Goal: Information Seeking & Learning: Learn about a topic

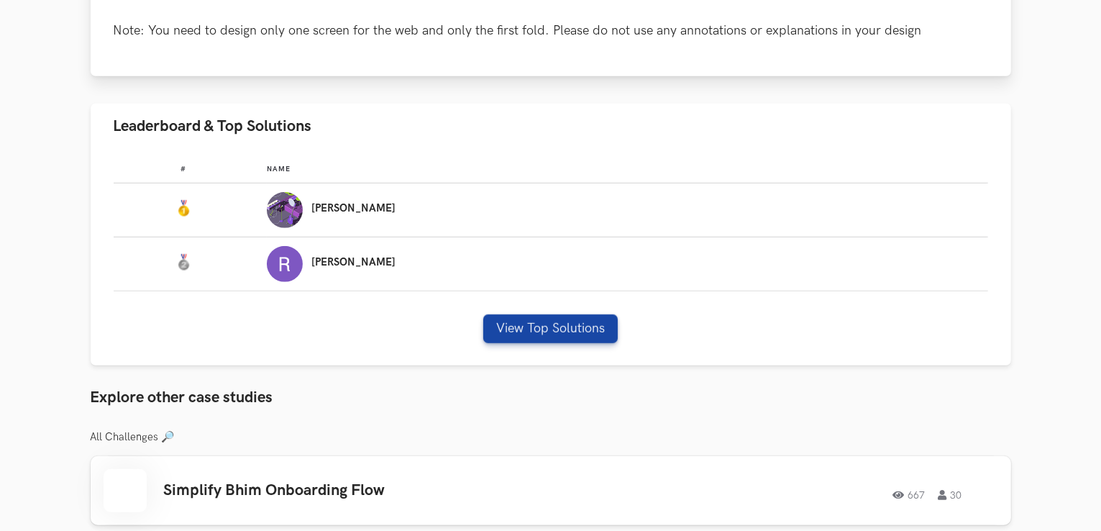
scroll to position [1007, 0]
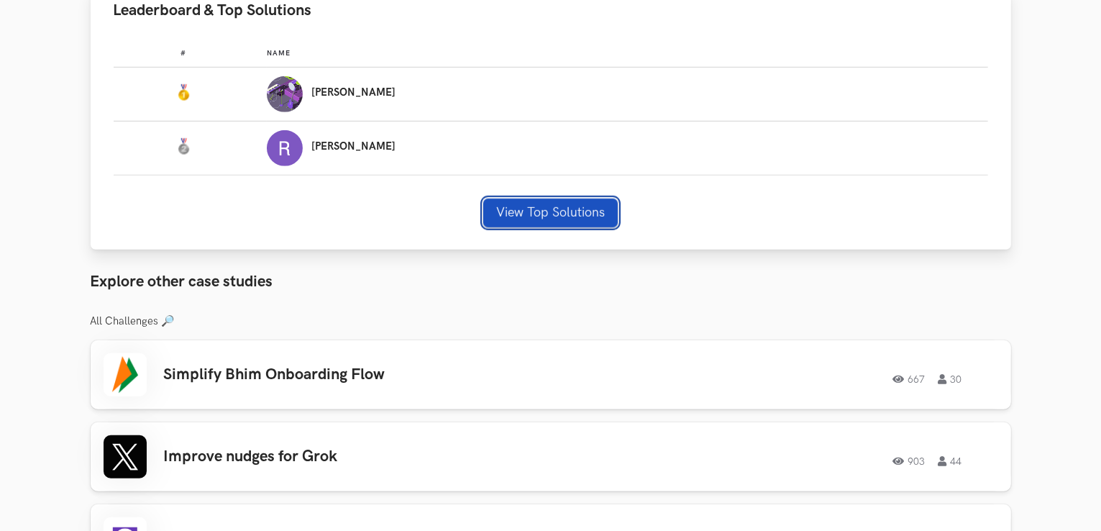
click at [561, 219] on button "View Top Solutions" at bounding box center [550, 212] width 134 height 29
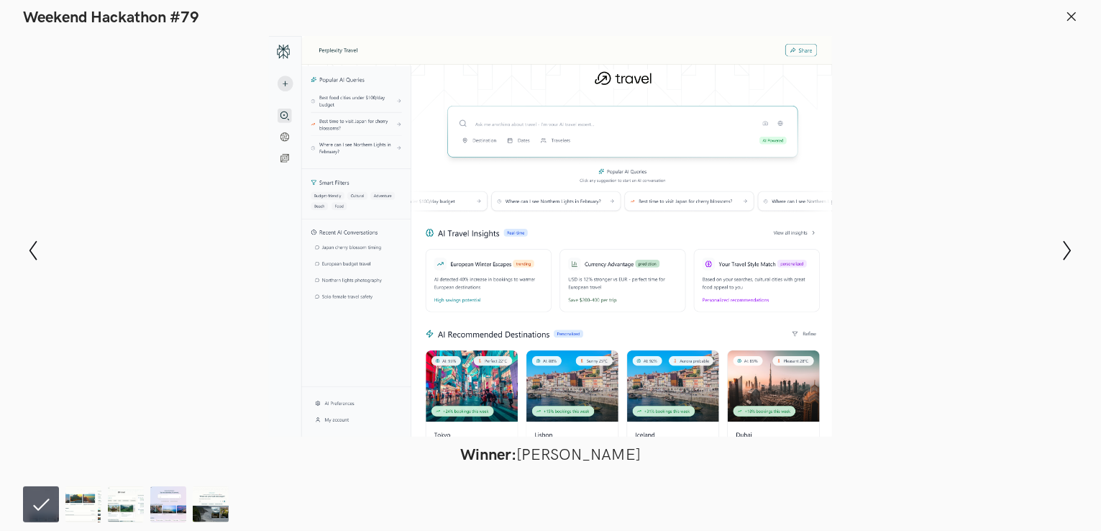
click at [501, 251] on div at bounding box center [550, 236] width 996 height 400
click at [75, 501] on img at bounding box center [83, 504] width 36 height 36
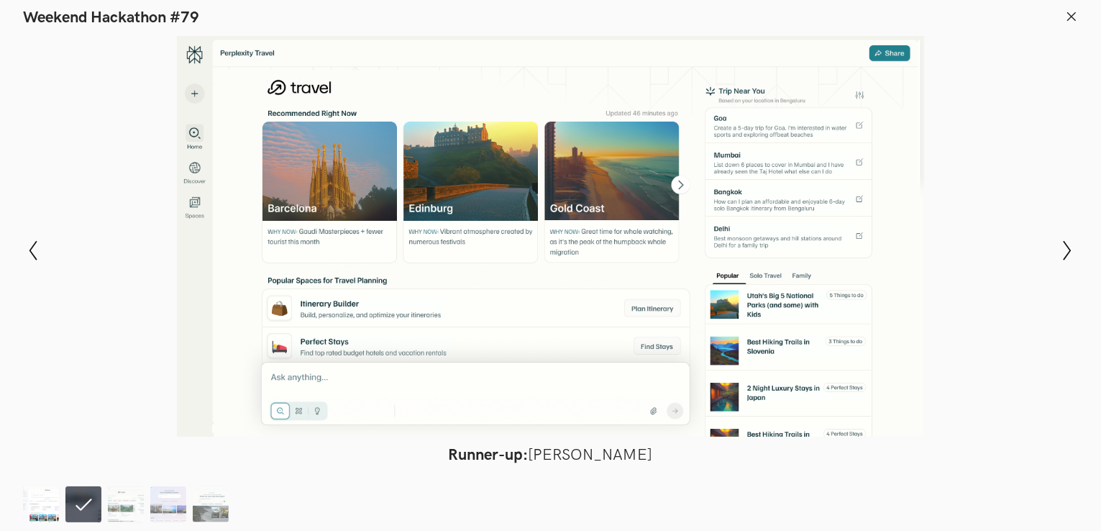
click at [39, 499] on img at bounding box center [41, 504] width 36 height 36
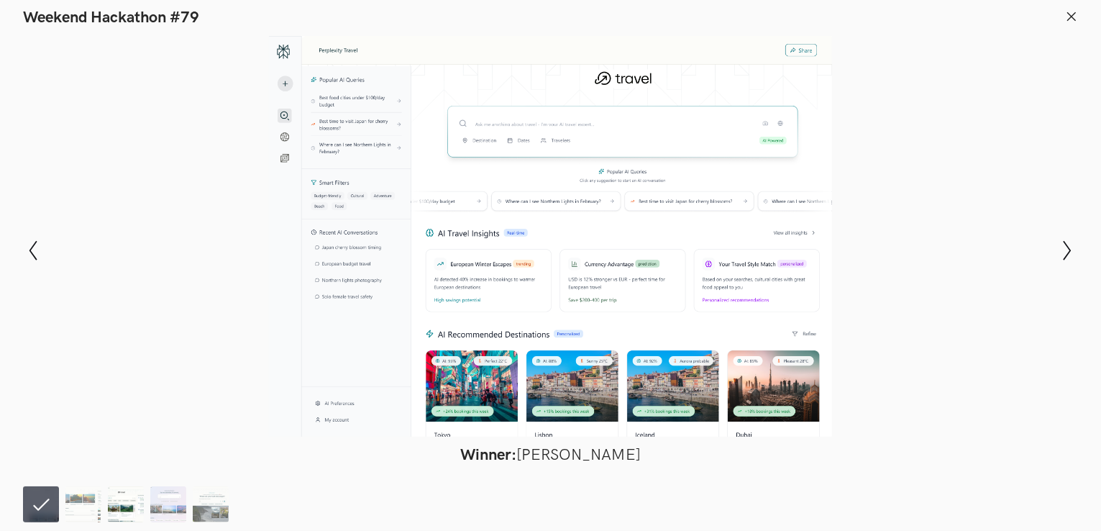
click at [138, 498] on img at bounding box center [126, 504] width 36 height 36
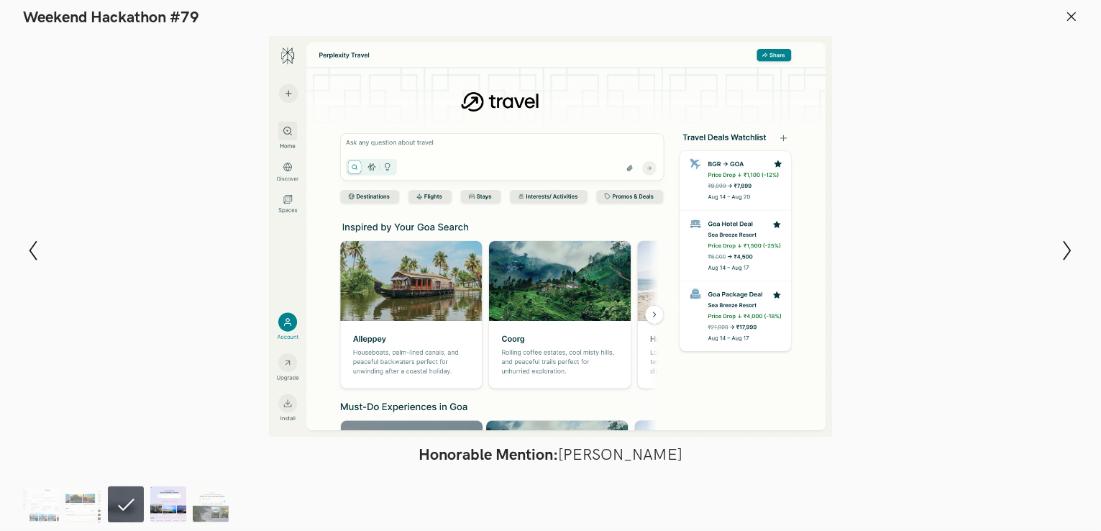
click at [162, 498] on img at bounding box center [168, 504] width 36 height 36
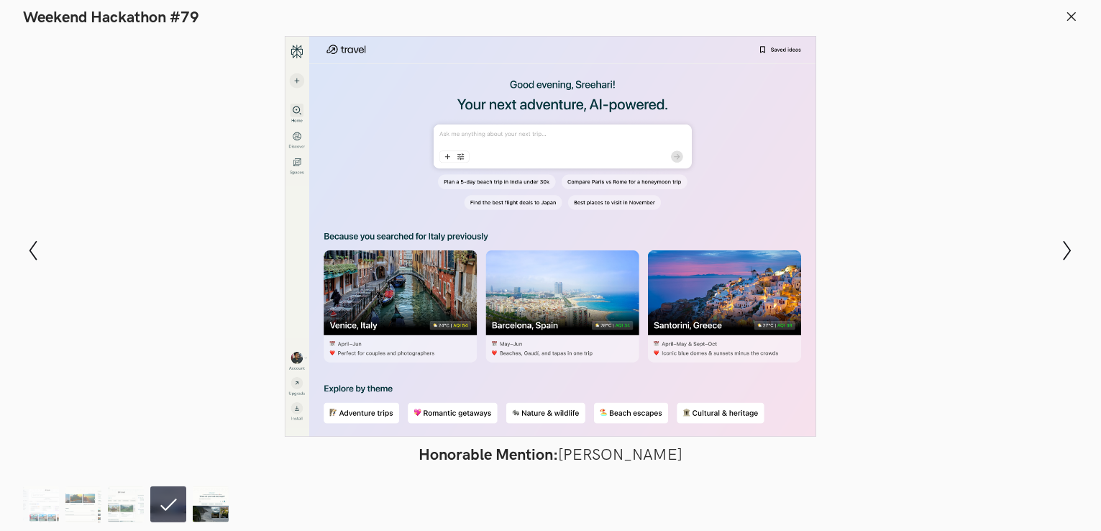
click at [221, 502] on img at bounding box center [211, 504] width 36 height 36
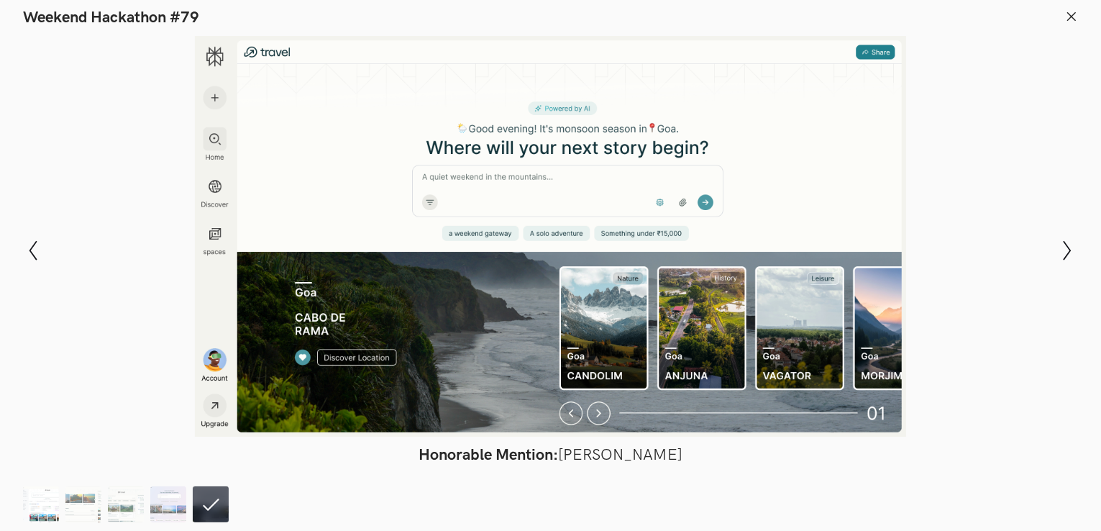
click at [27, 501] on img at bounding box center [41, 504] width 36 height 36
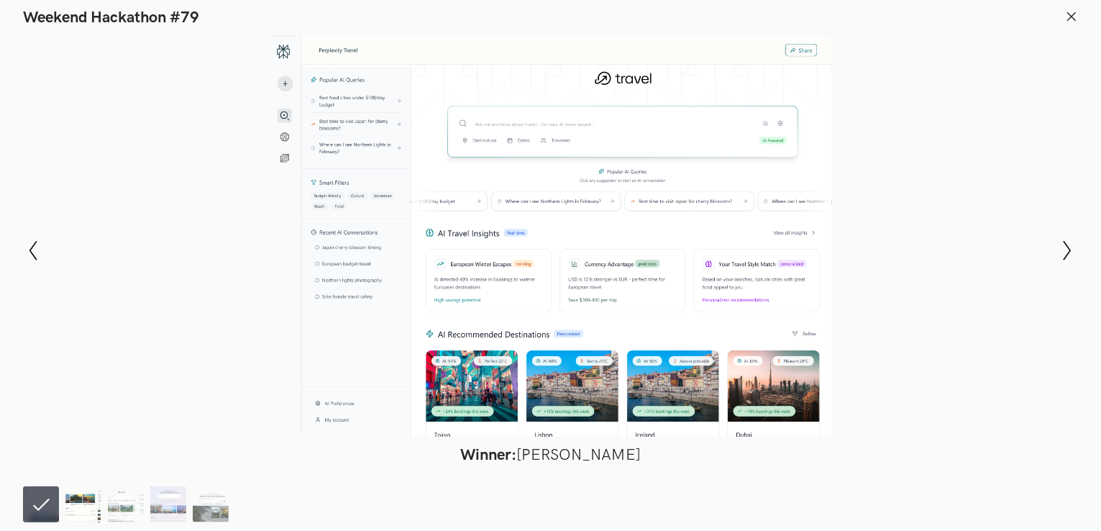
click at [89, 505] on img at bounding box center [83, 504] width 36 height 36
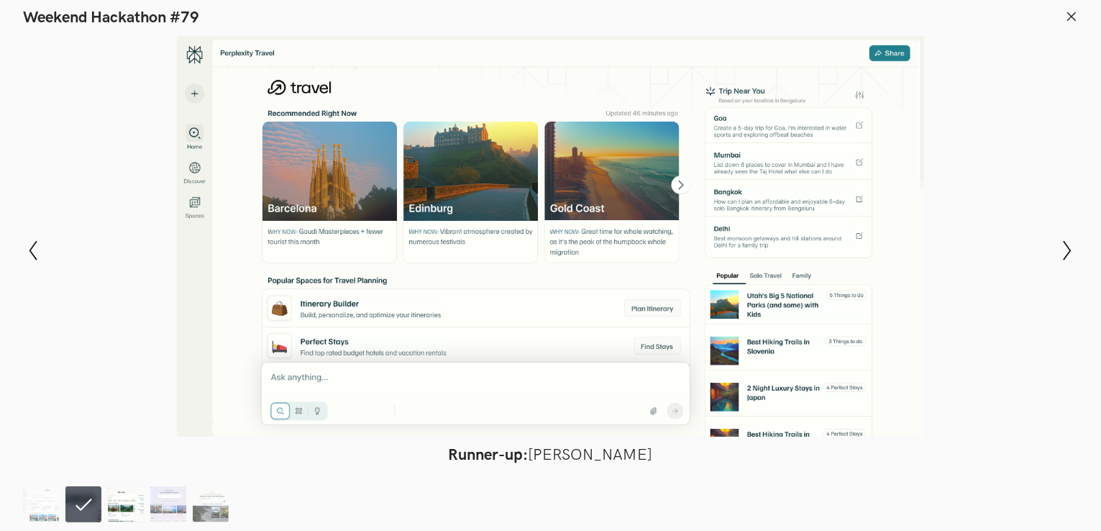
click at [124, 509] on img at bounding box center [126, 504] width 36 height 36
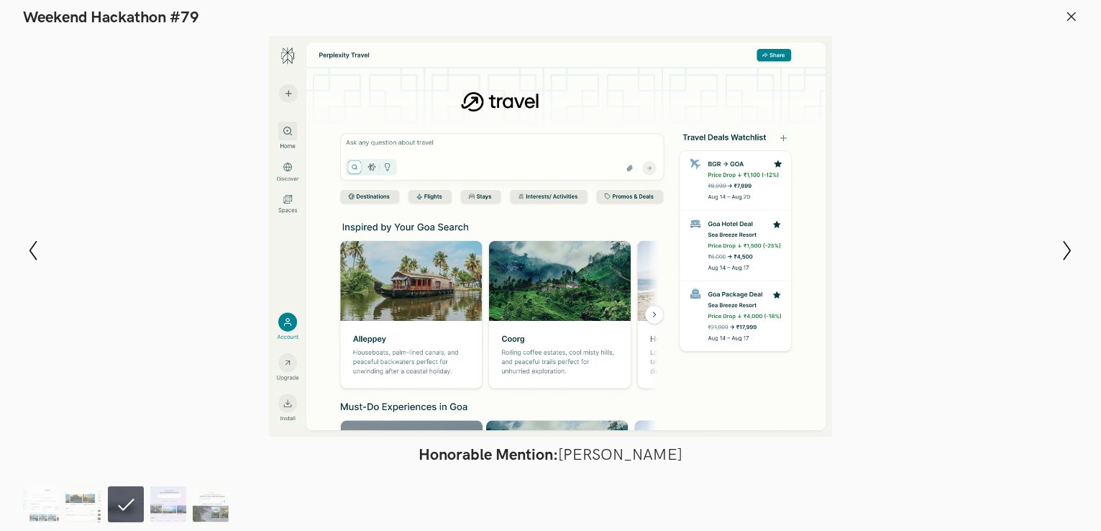
click at [190, 508] on ol at bounding box center [129, 504] width 212 height 36
click at [172, 506] on img at bounding box center [168, 504] width 36 height 36
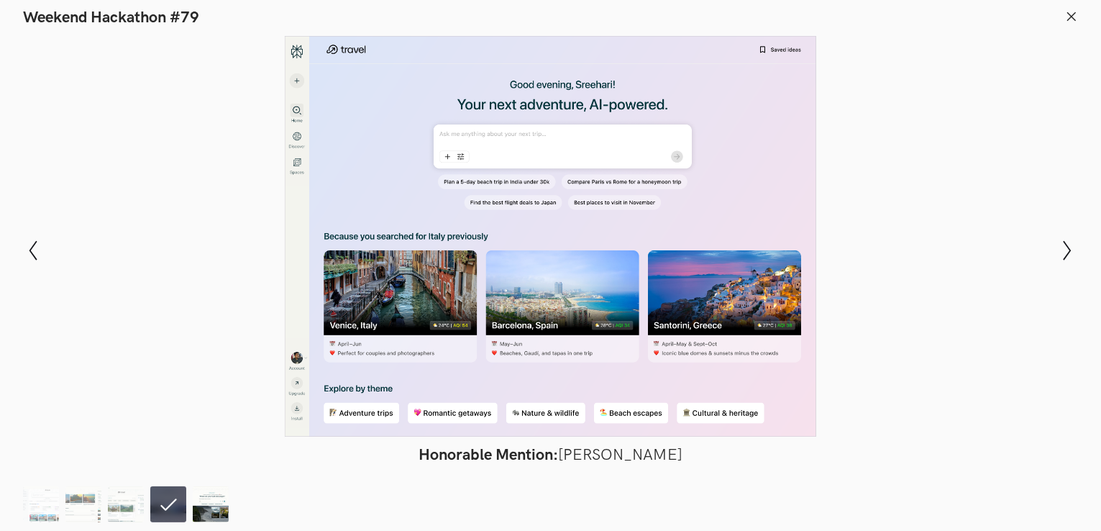
click at [202, 506] on img at bounding box center [211, 504] width 36 height 36
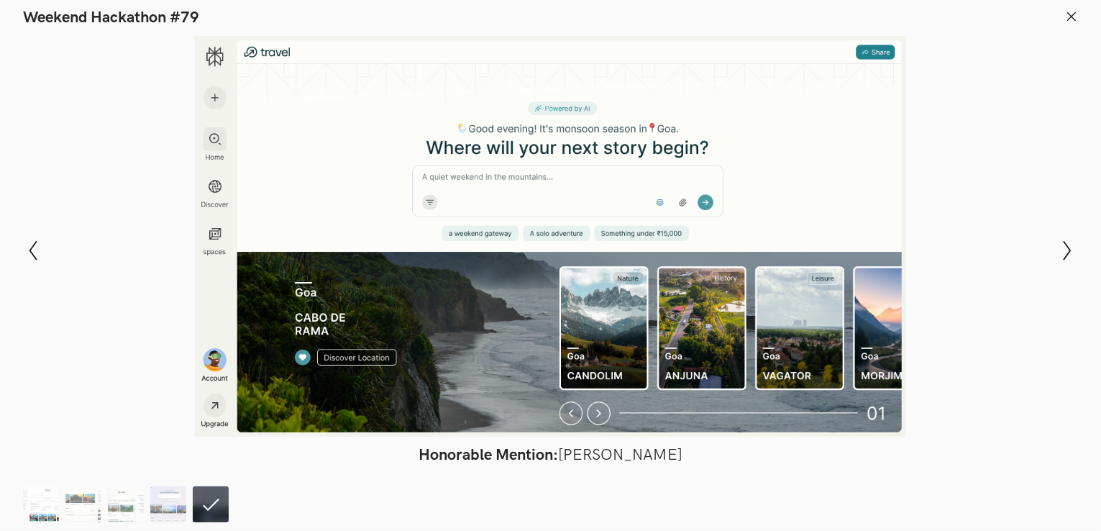
click at [26, 504] on img at bounding box center [41, 504] width 36 height 36
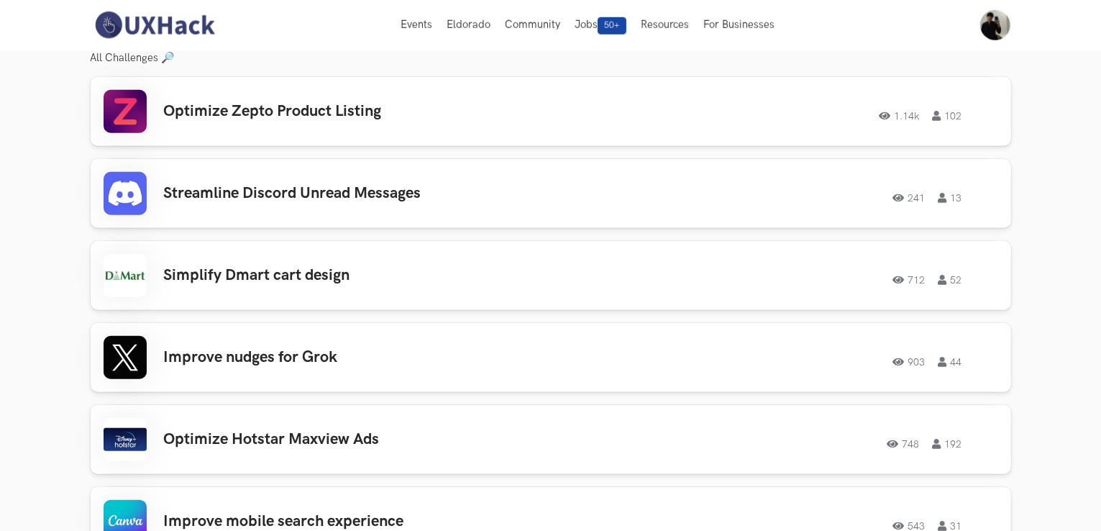
scroll to position [1271, 0]
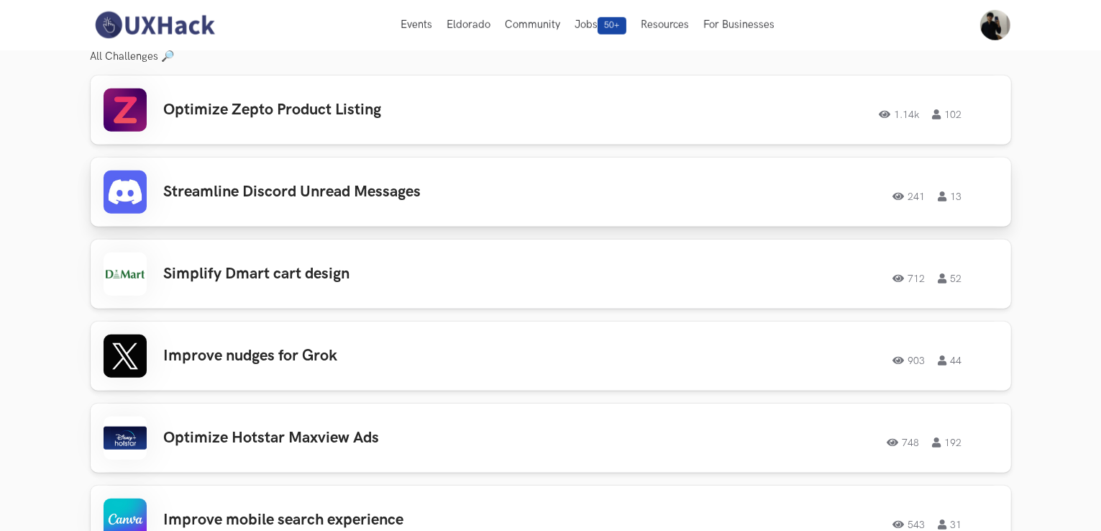
click at [354, 169] on link "Streamline Discord Unread Messages 241 13 241 13" at bounding box center [551, 191] width 920 height 69
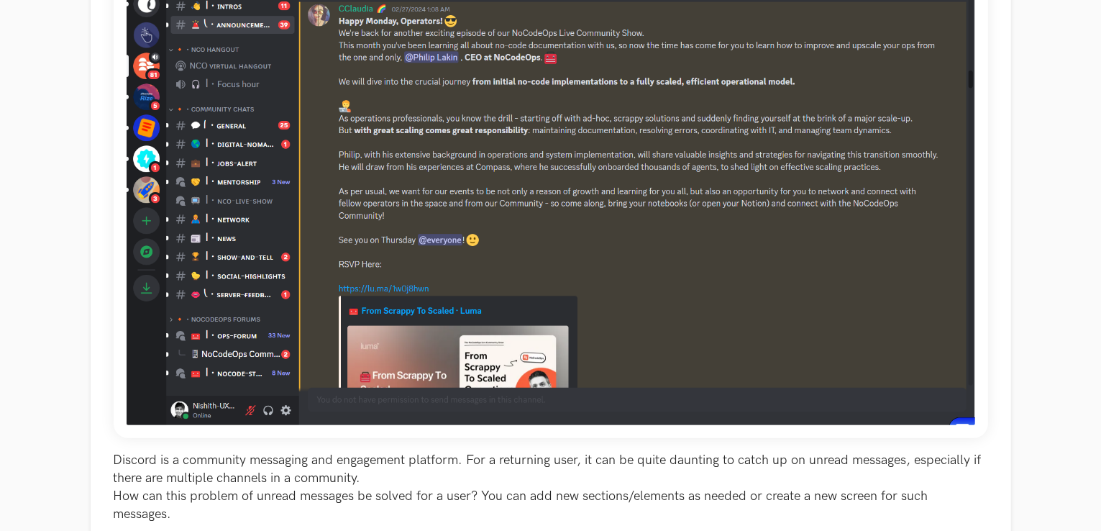
scroll to position [283, 0]
